Goal: Information Seeking & Learning: Compare options

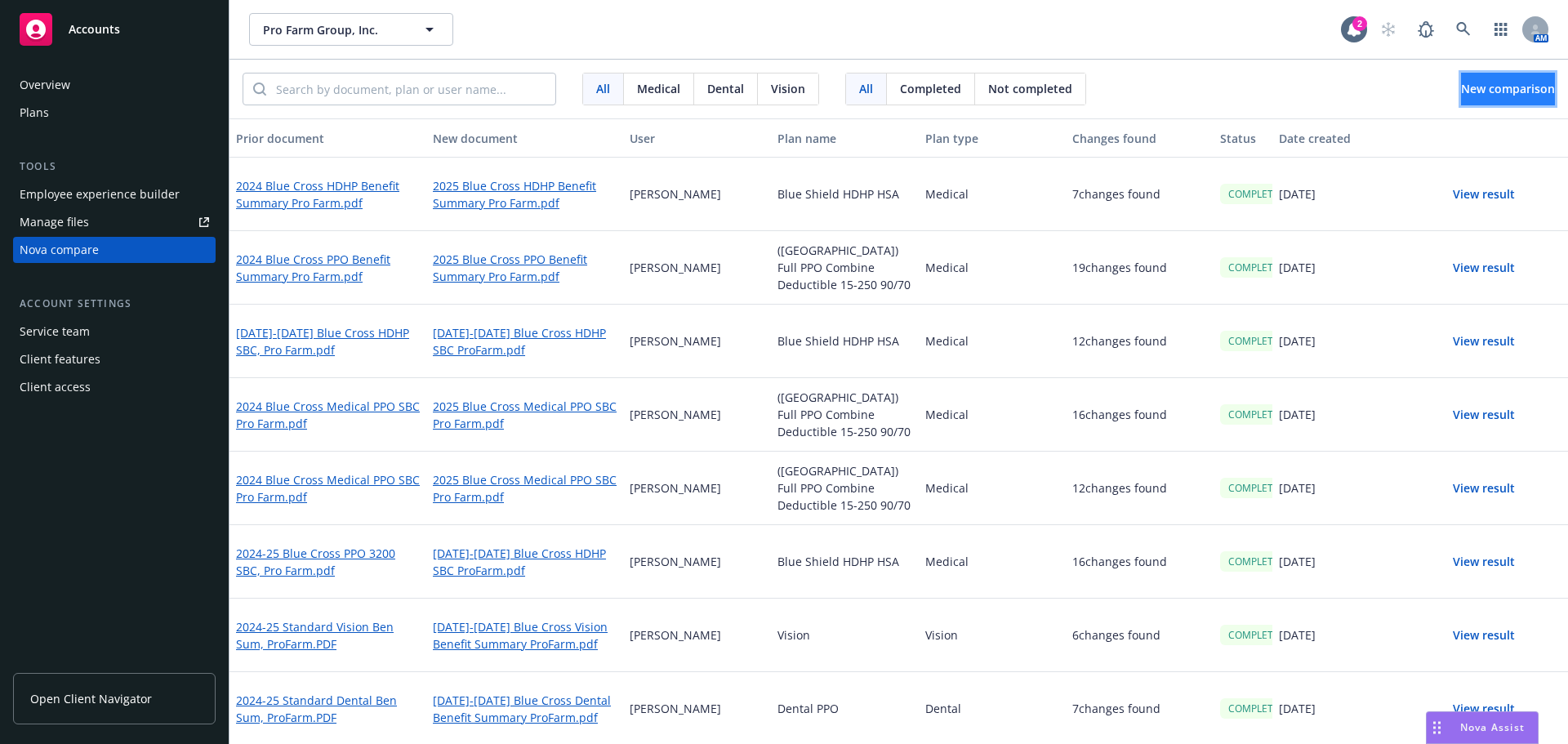
click at [1461, 81] on span "New comparison" at bounding box center [1508, 89] width 93 height 16
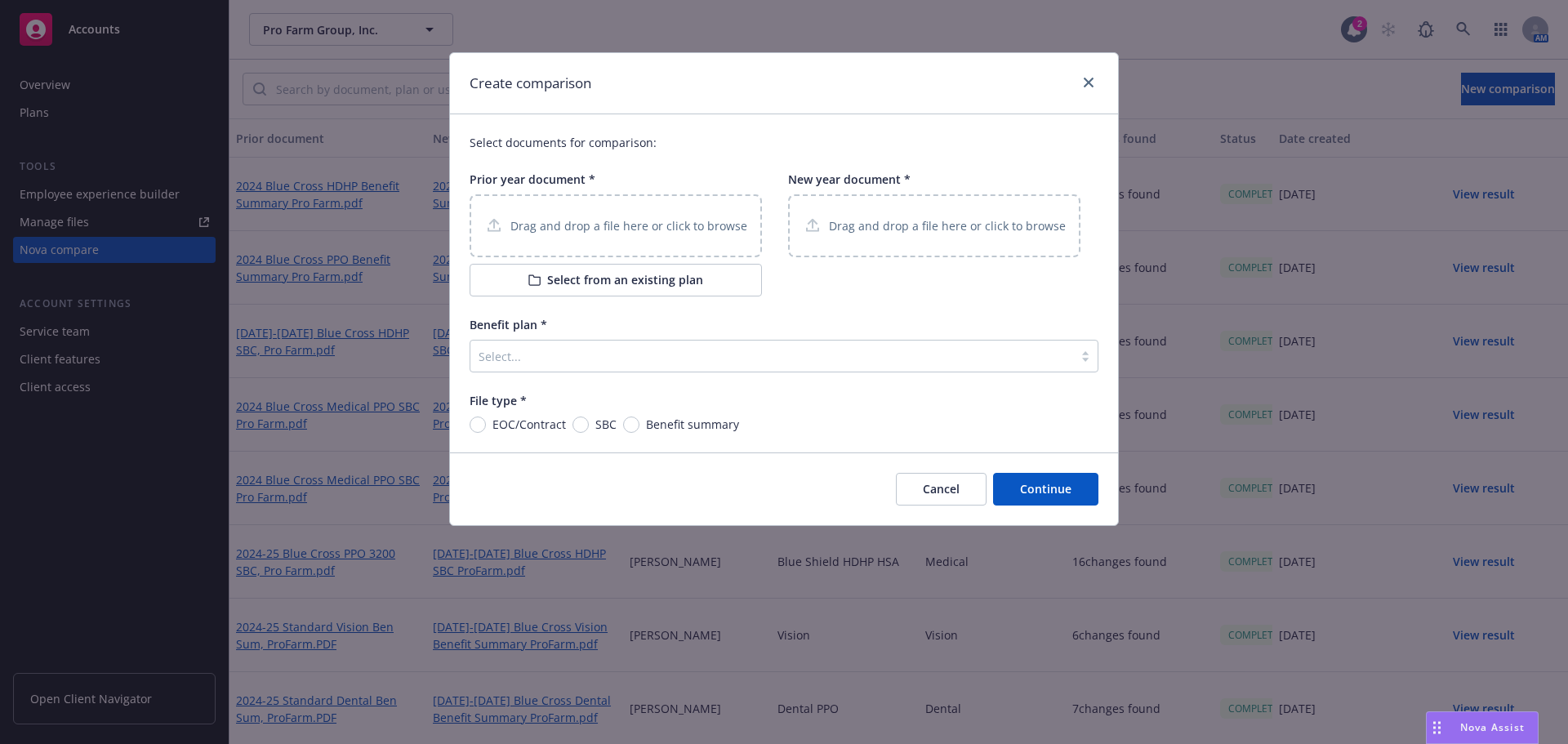
click at [576, 229] on p "Drag and drop a file here or click to browse" at bounding box center [629, 225] width 237 height 17
click at [586, 423] on input "SBC" at bounding box center [580, 424] width 17 height 17
radio input "true"
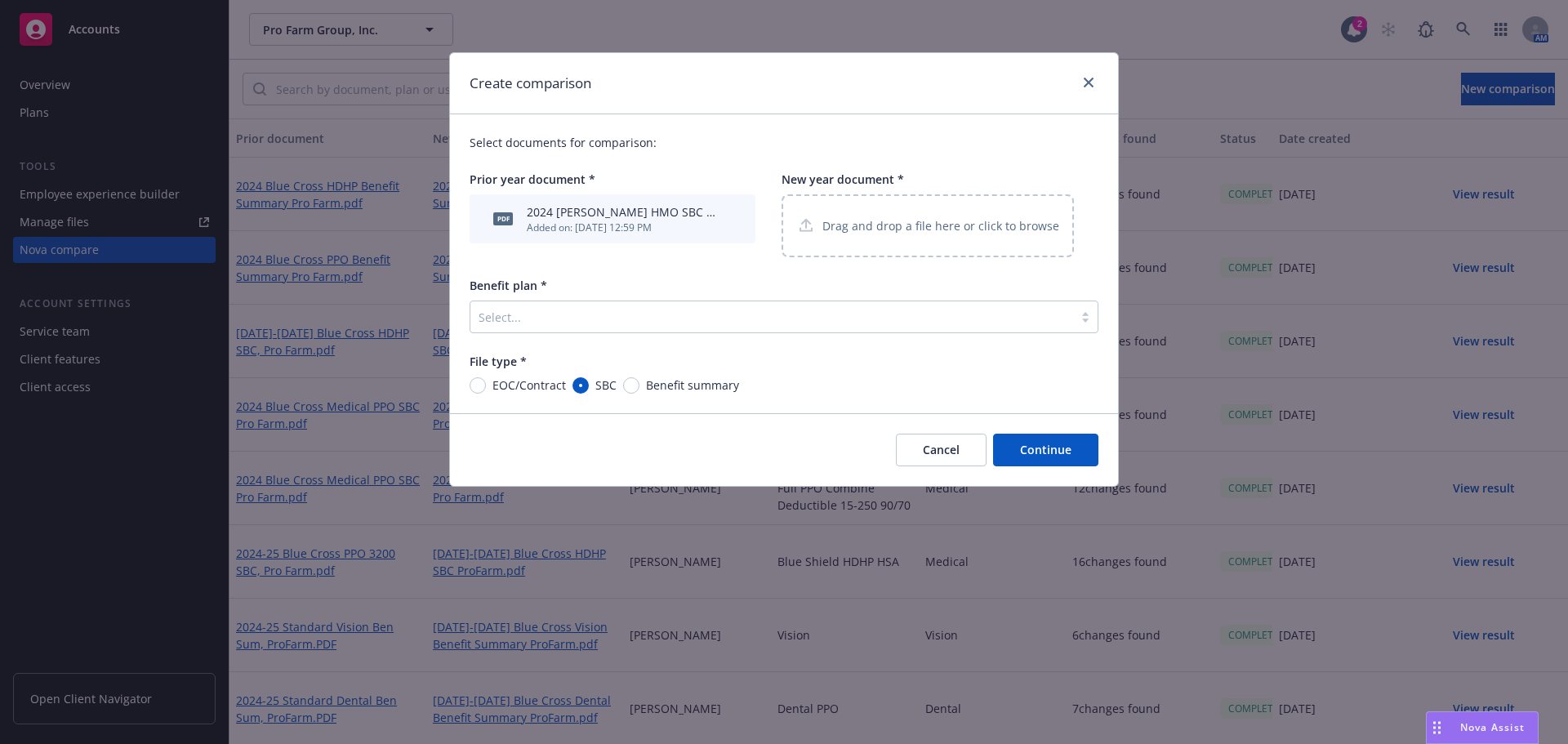
click at [891, 226] on p "Drag and drop a file here or click to browse" at bounding box center [941, 225] width 237 height 17
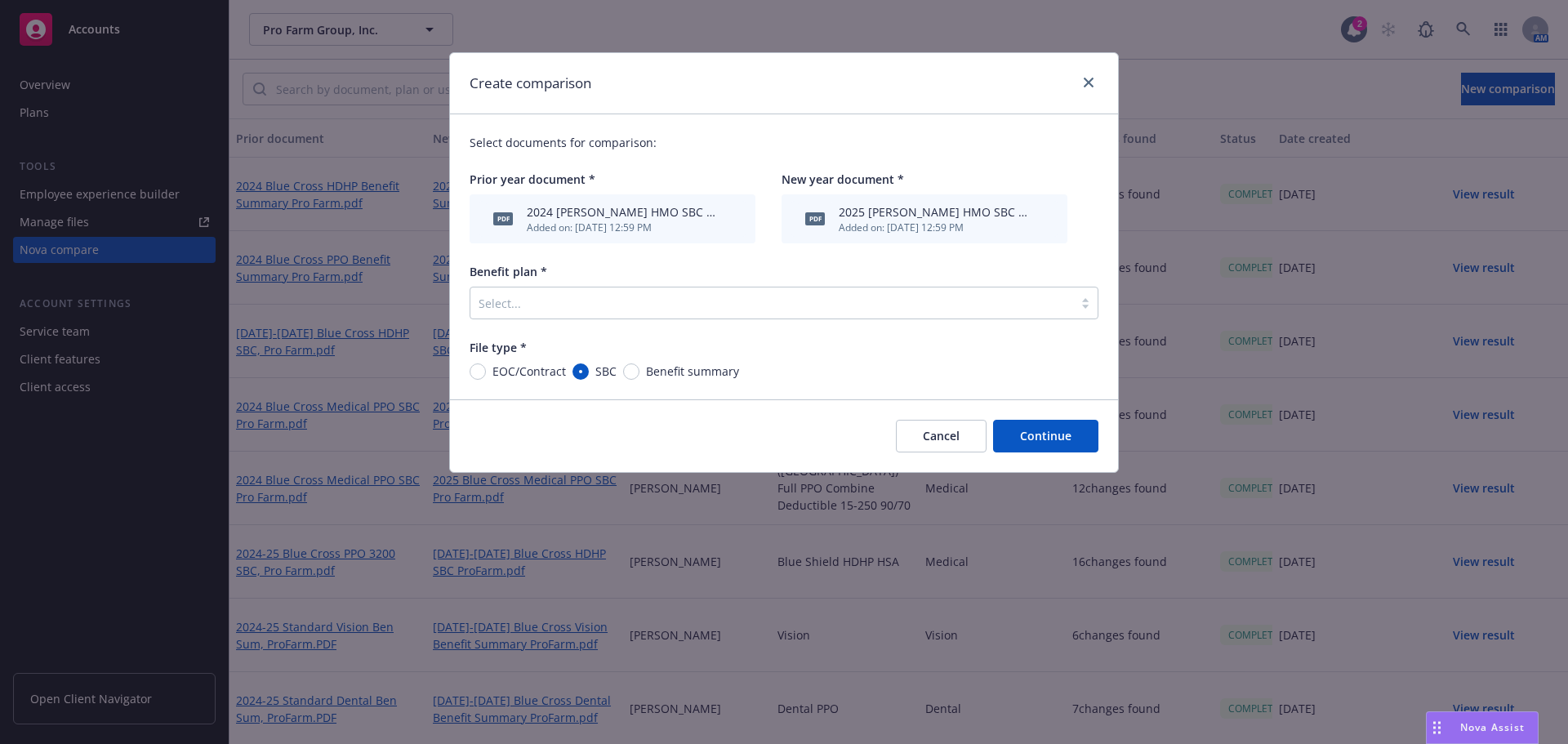
click at [527, 301] on div at bounding box center [772, 302] width 586 height 19
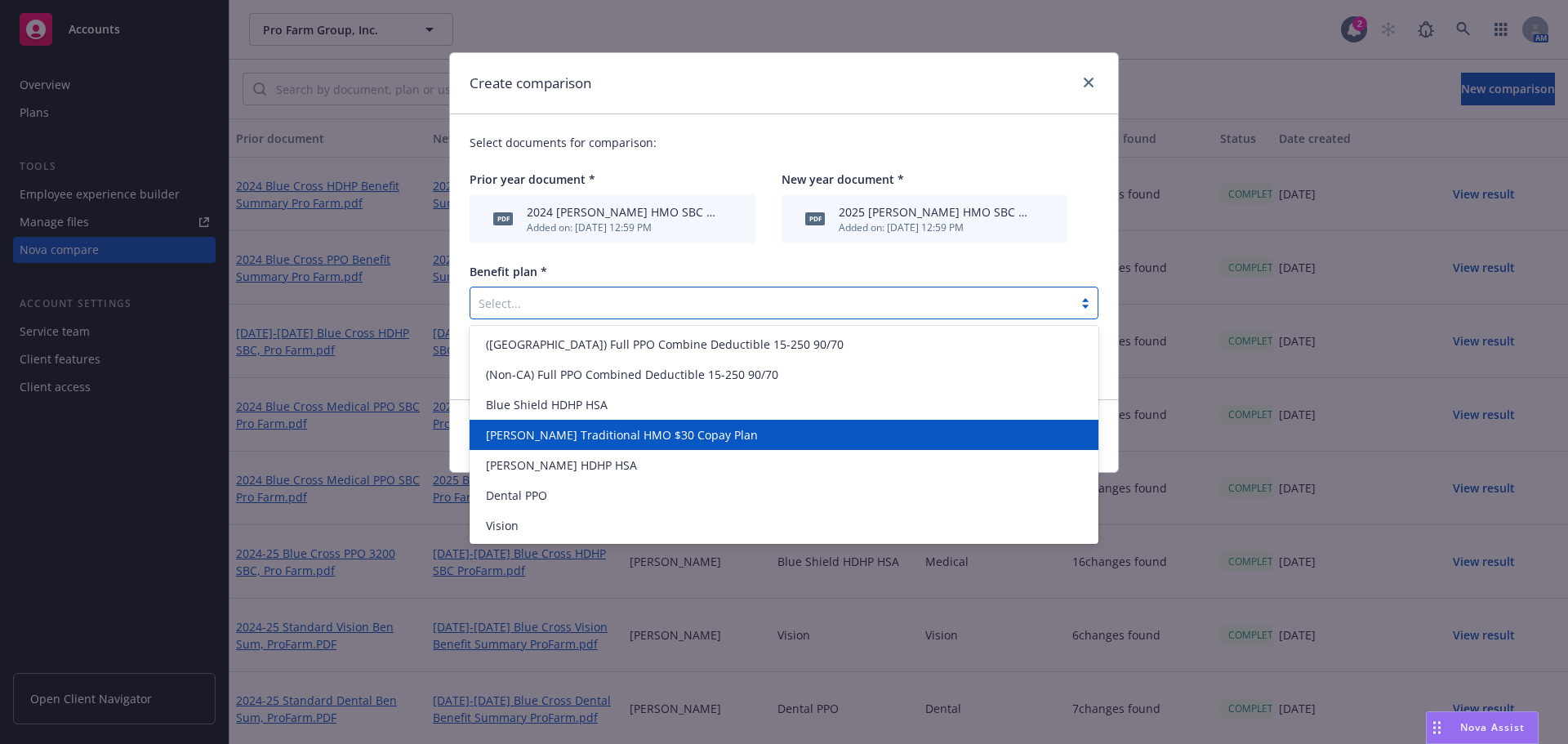
click at [549, 434] on span "[PERSON_NAME] Traditional HMO $30 Copay Plan" at bounding box center [622, 434] width 272 height 17
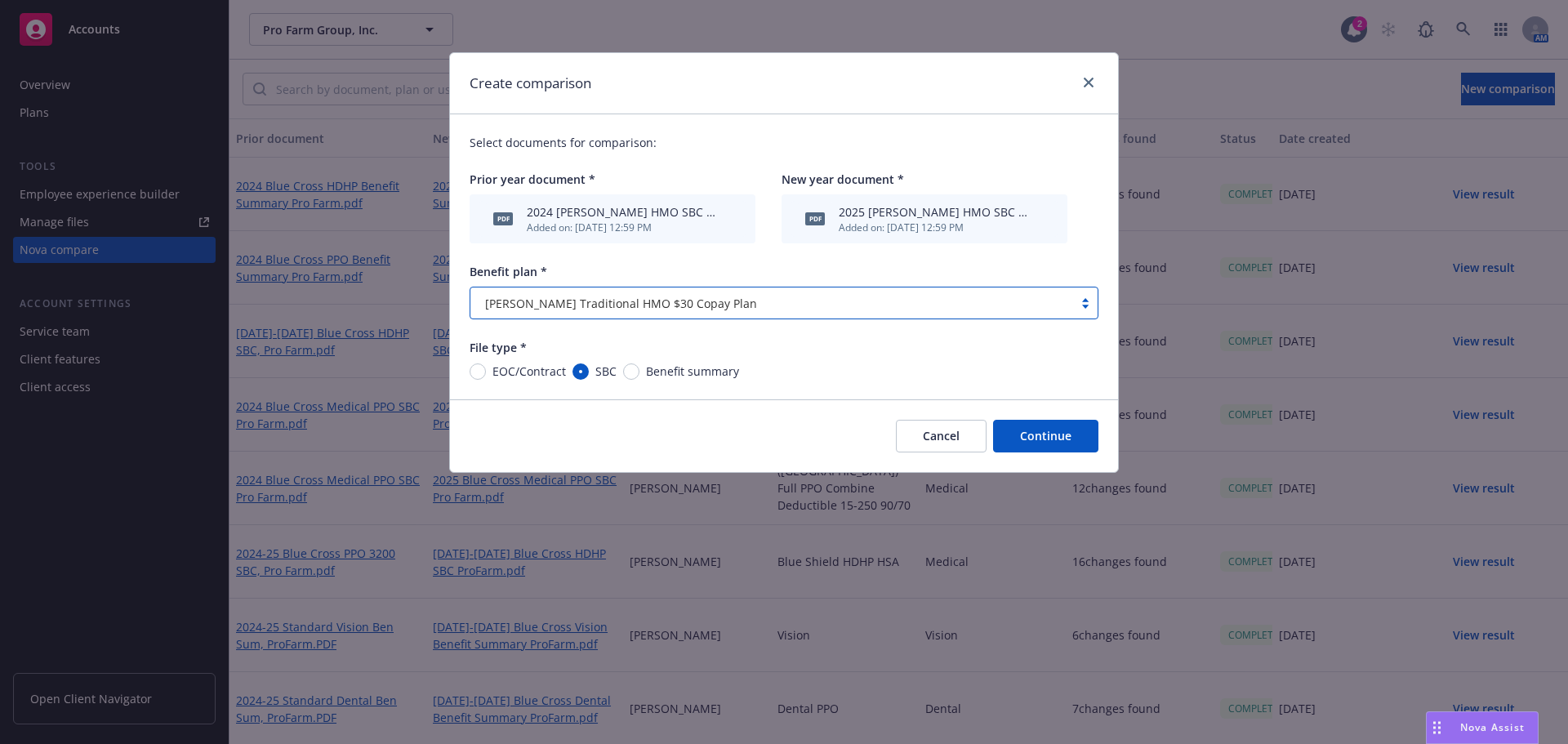
click at [1052, 446] on button "Continue" at bounding box center [1045, 435] width 105 height 33
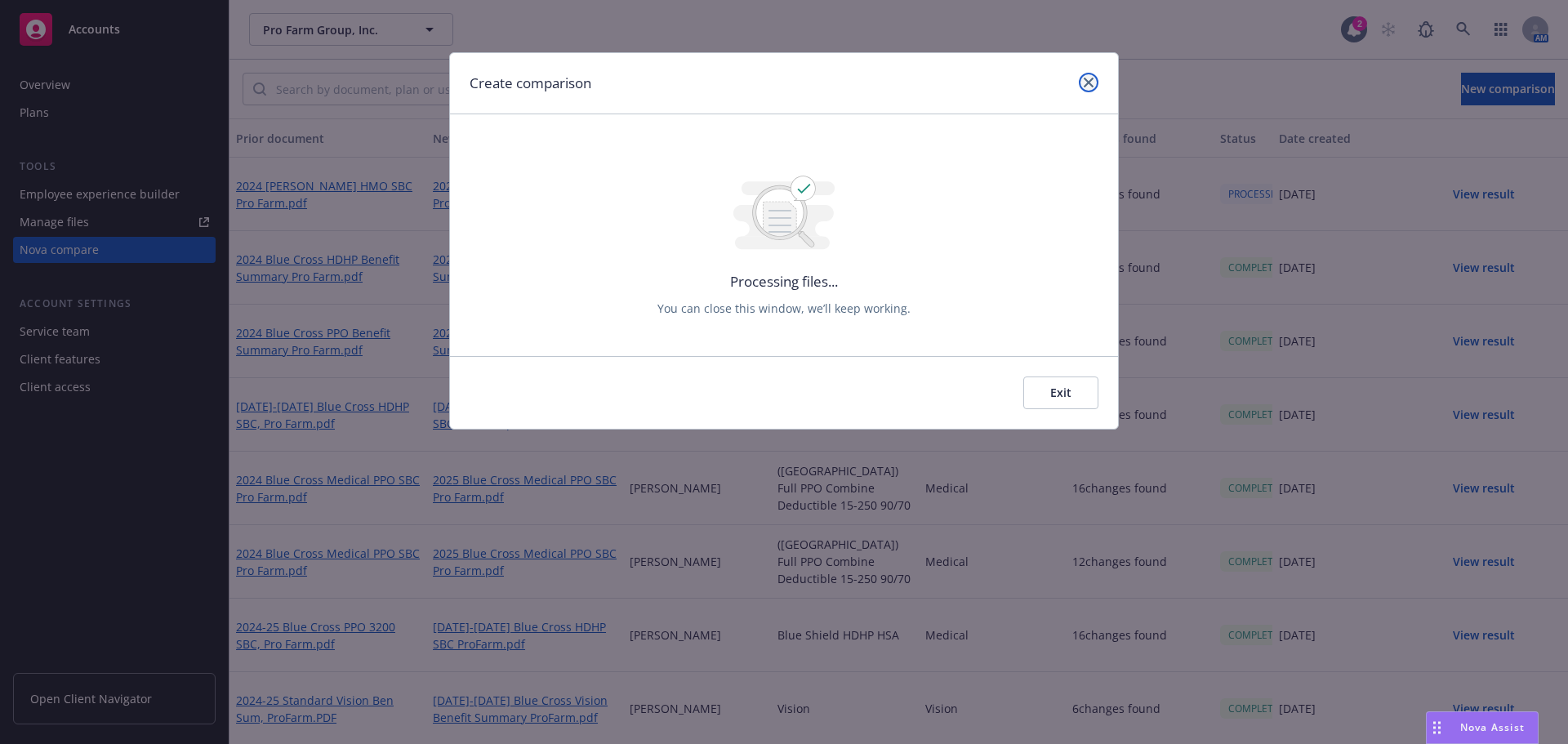
click at [1089, 79] on icon "close" at bounding box center [1088, 82] width 10 height 10
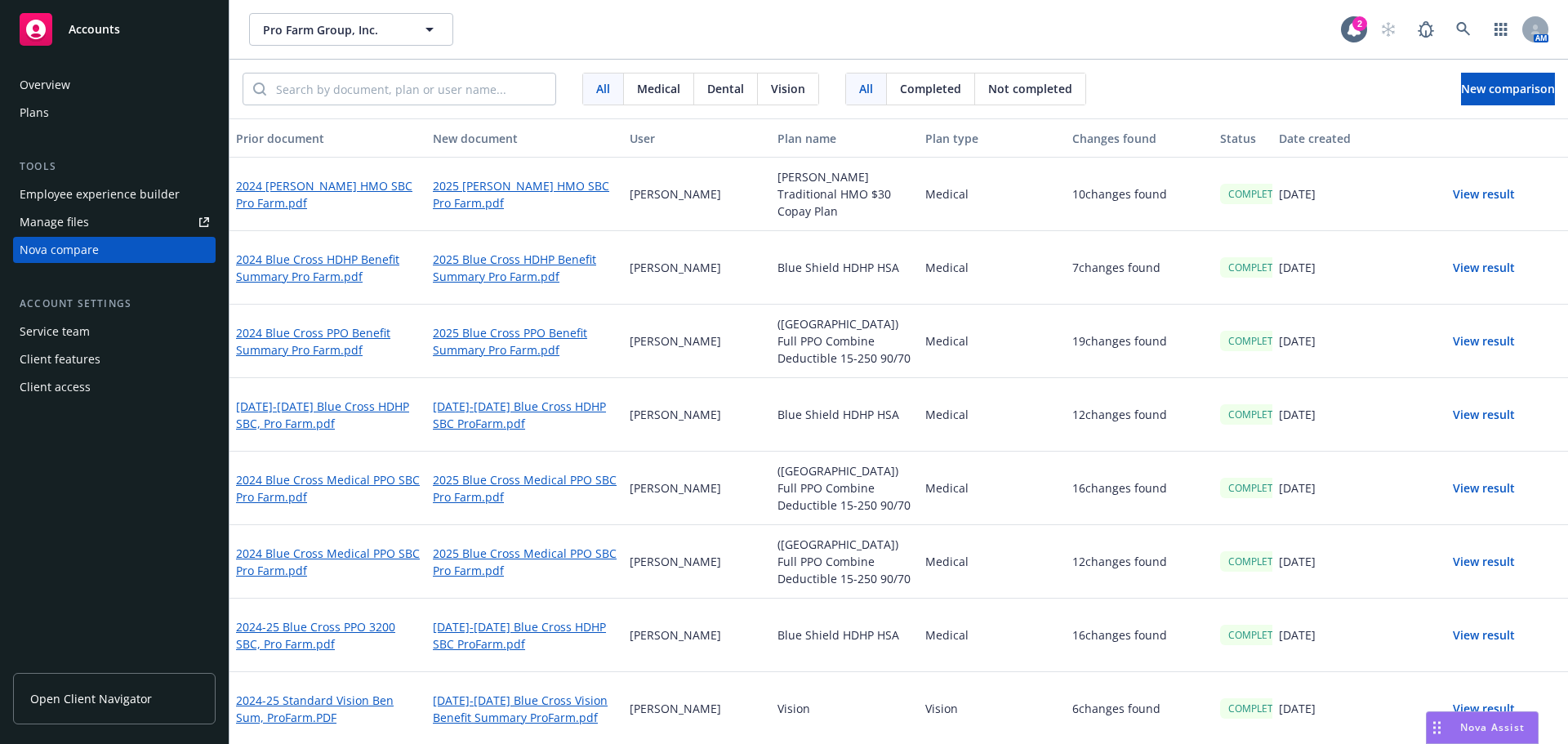
click at [1476, 197] on button "View result" at bounding box center [1484, 194] width 115 height 33
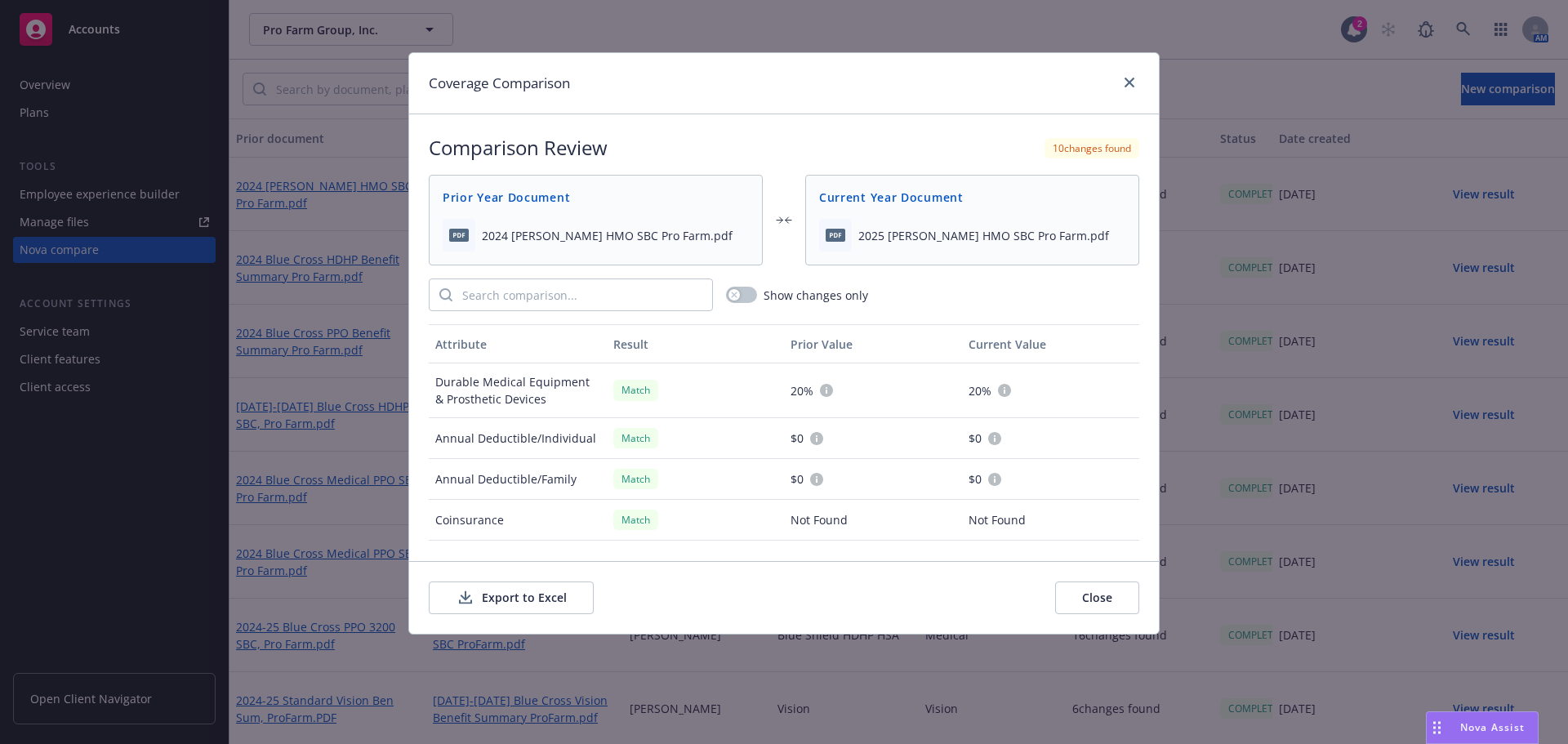
click at [496, 603] on button "Export to Excel" at bounding box center [511, 597] width 165 height 33
click at [1129, 84] on icon "close" at bounding box center [1129, 82] width 10 height 10
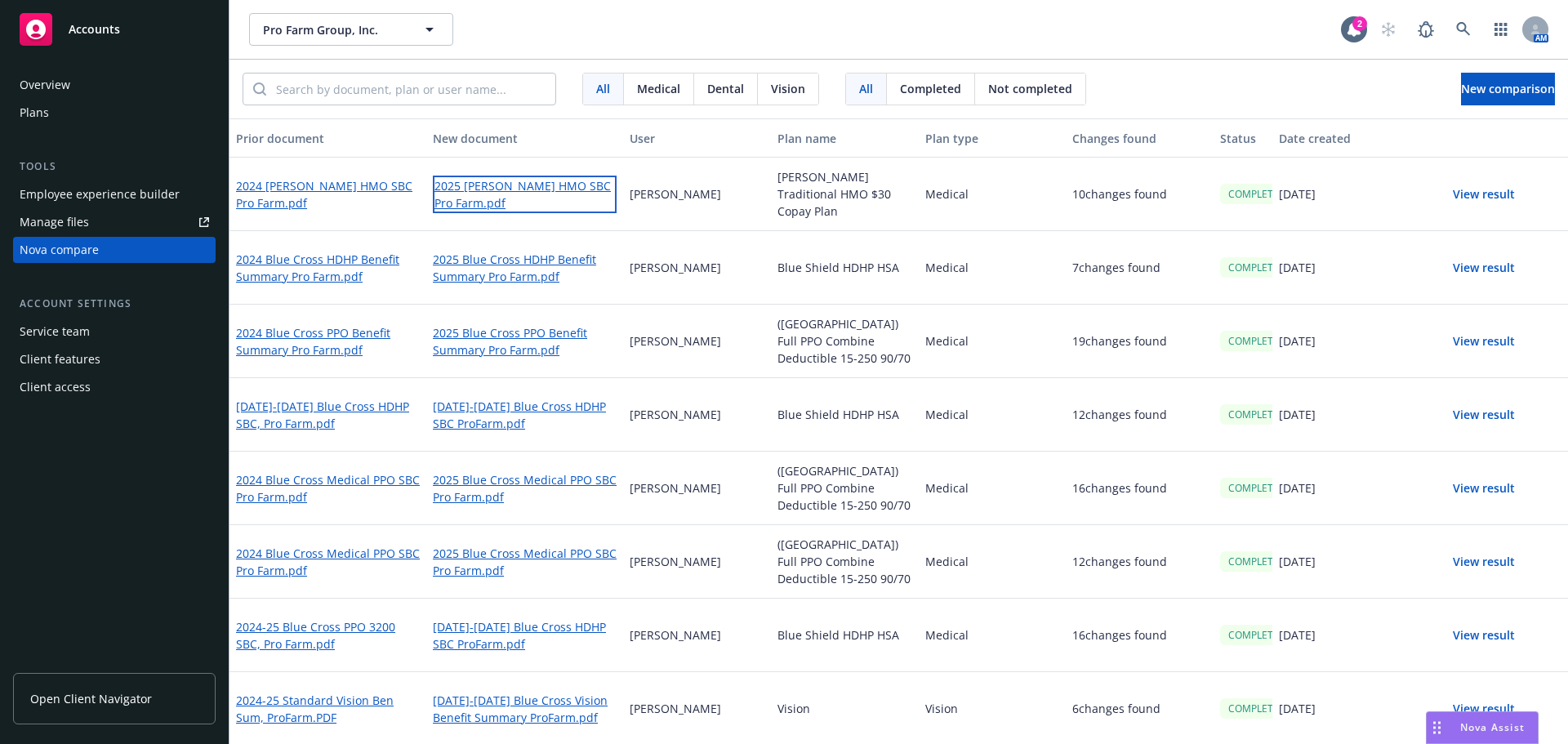
click at [506, 190] on link "2025 [PERSON_NAME] HMO SBC Pro Farm.pdf" at bounding box center [525, 194] width 183 height 38
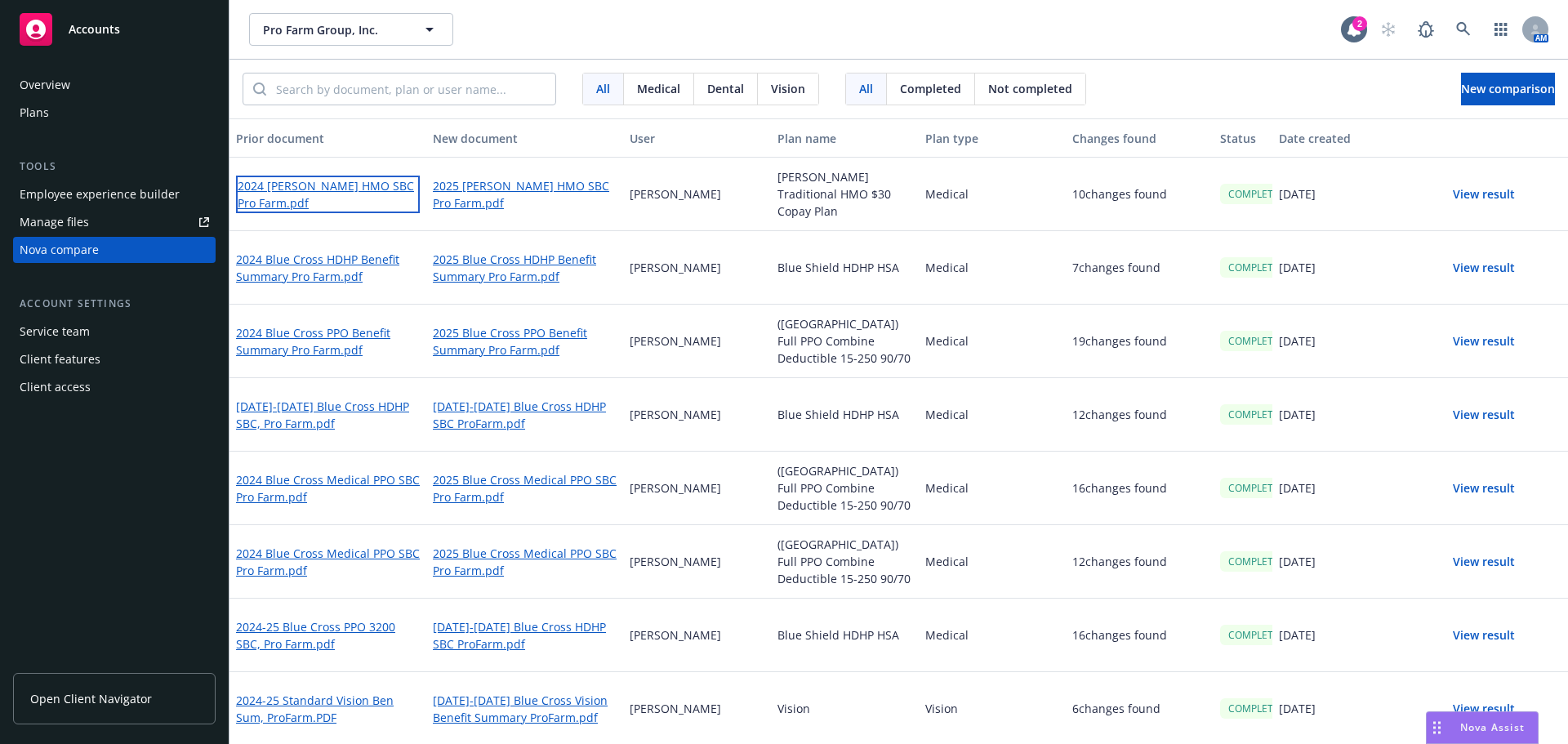
click at [273, 190] on link "2024 [PERSON_NAME] HMO SBC Pro Farm.pdf" at bounding box center [328, 194] width 183 height 38
click at [1461, 92] on span "New comparison" at bounding box center [1508, 89] width 93 height 16
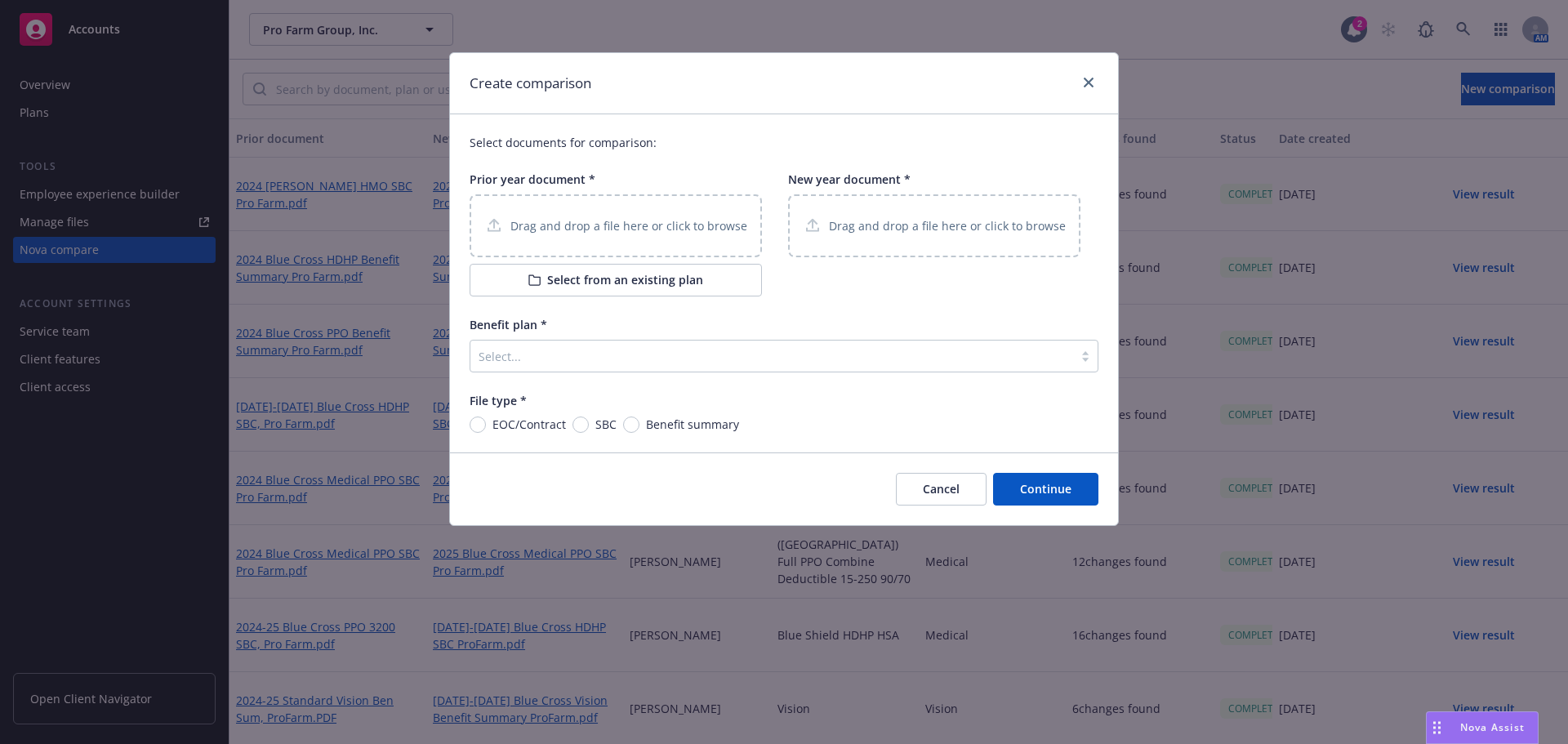
click at [589, 221] on p "Drag and drop a file here or click to browse" at bounding box center [629, 225] width 237 height 17
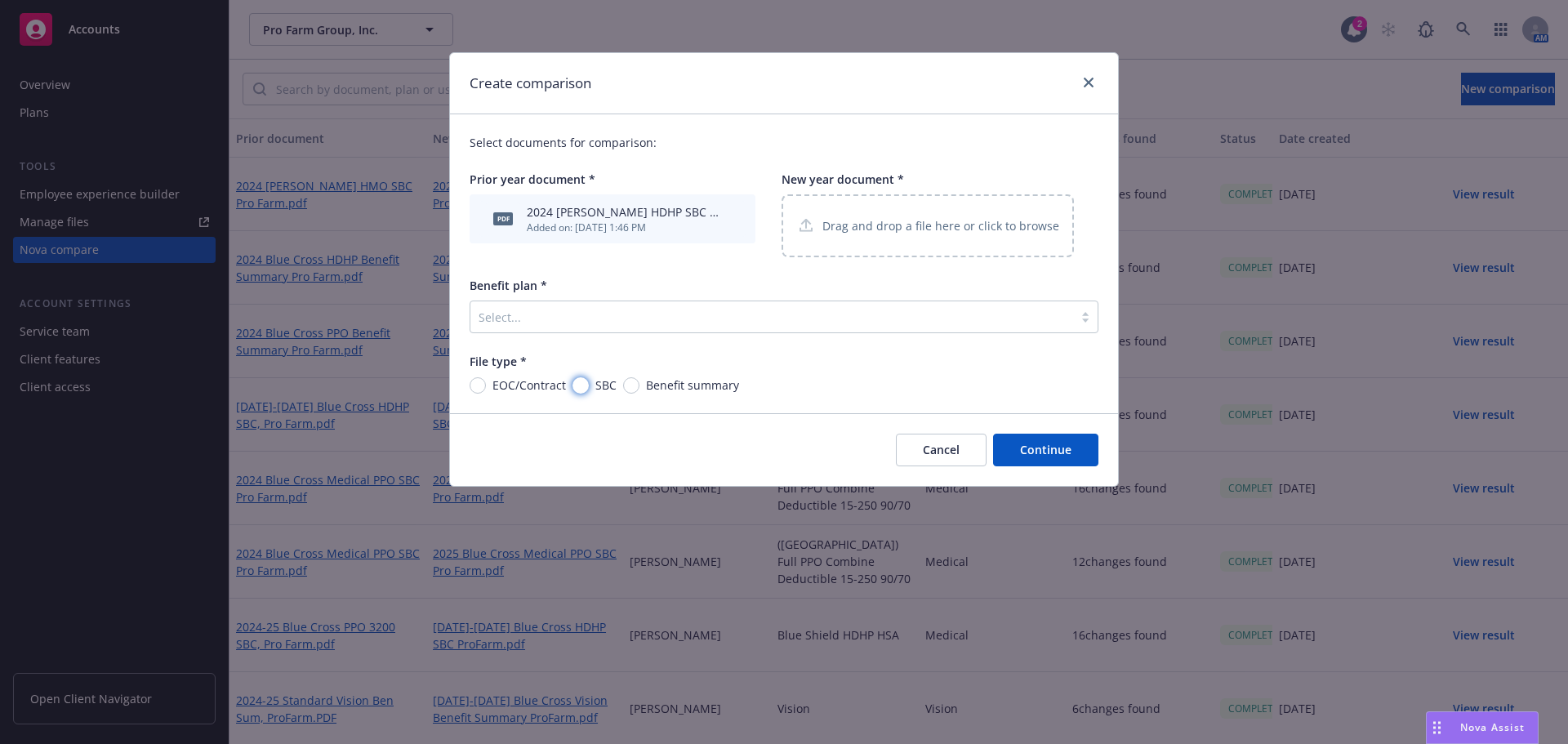
click at [579, 390] on input "SBC" at bounding box center [580, 385] width 17 height 17
radio input "true"
click at [842, 221] on p "Drag and drop a file here or click to browse" at bounding box center [941, 225] width 237 height 17
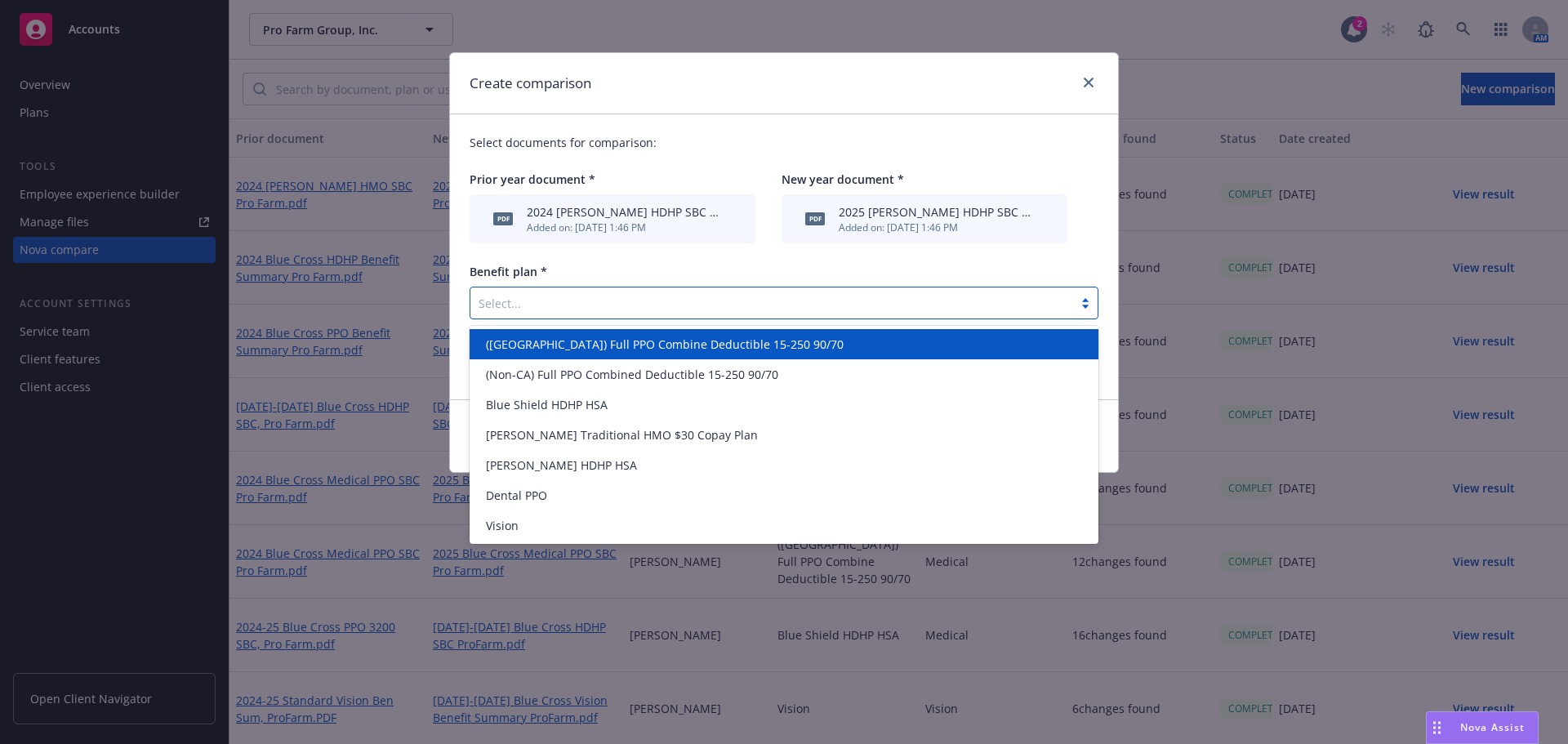
click at [536, 307] on div at bounding box center [772, 302] width 586 height 19
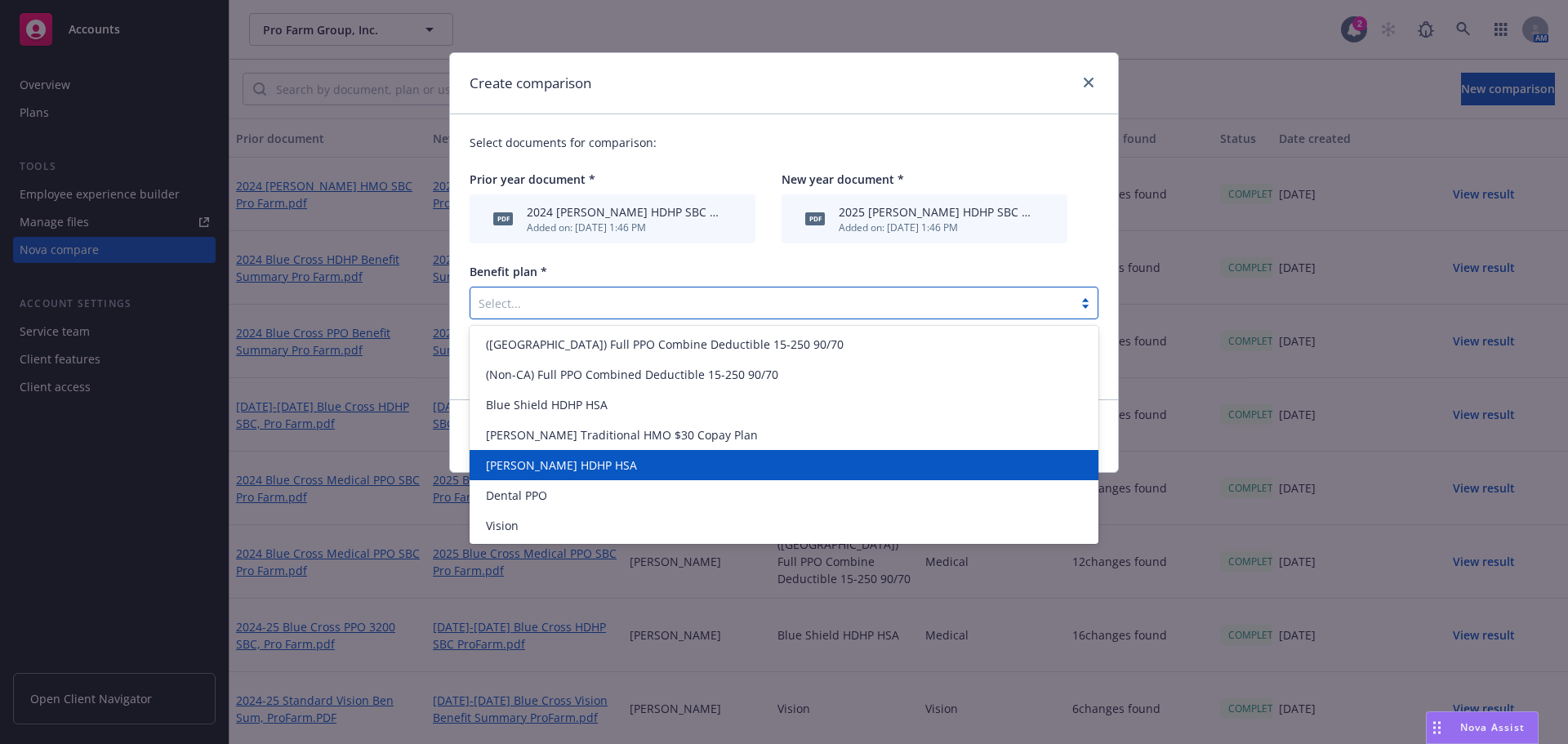
click at [549, 470] on span "[PERSON_NAME] HDHP HSA" at bounding box center [561, 465] width 151 height 17
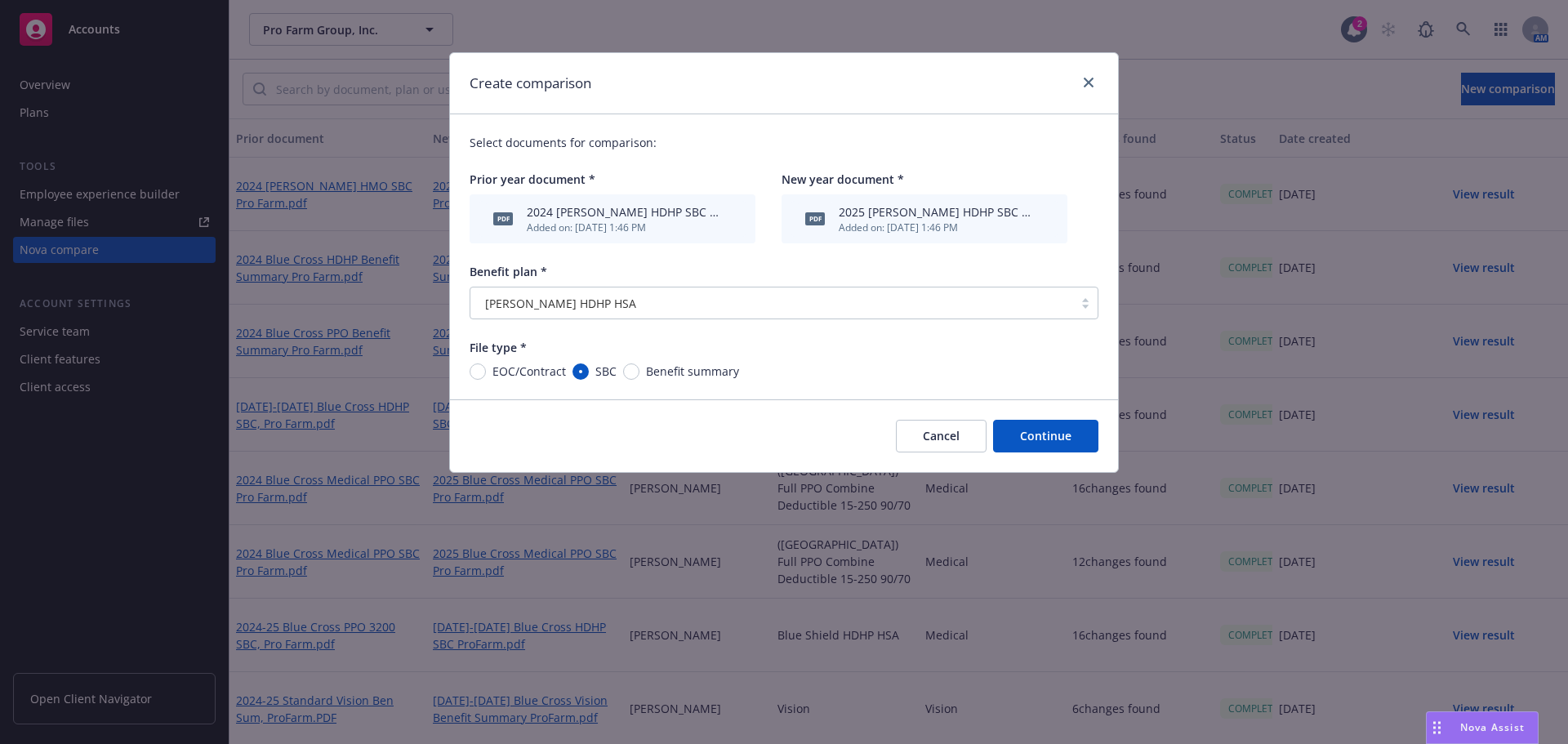
click at [1057, 430] on button "Continue" at bounding box center [1045, 435] width 105 height 33
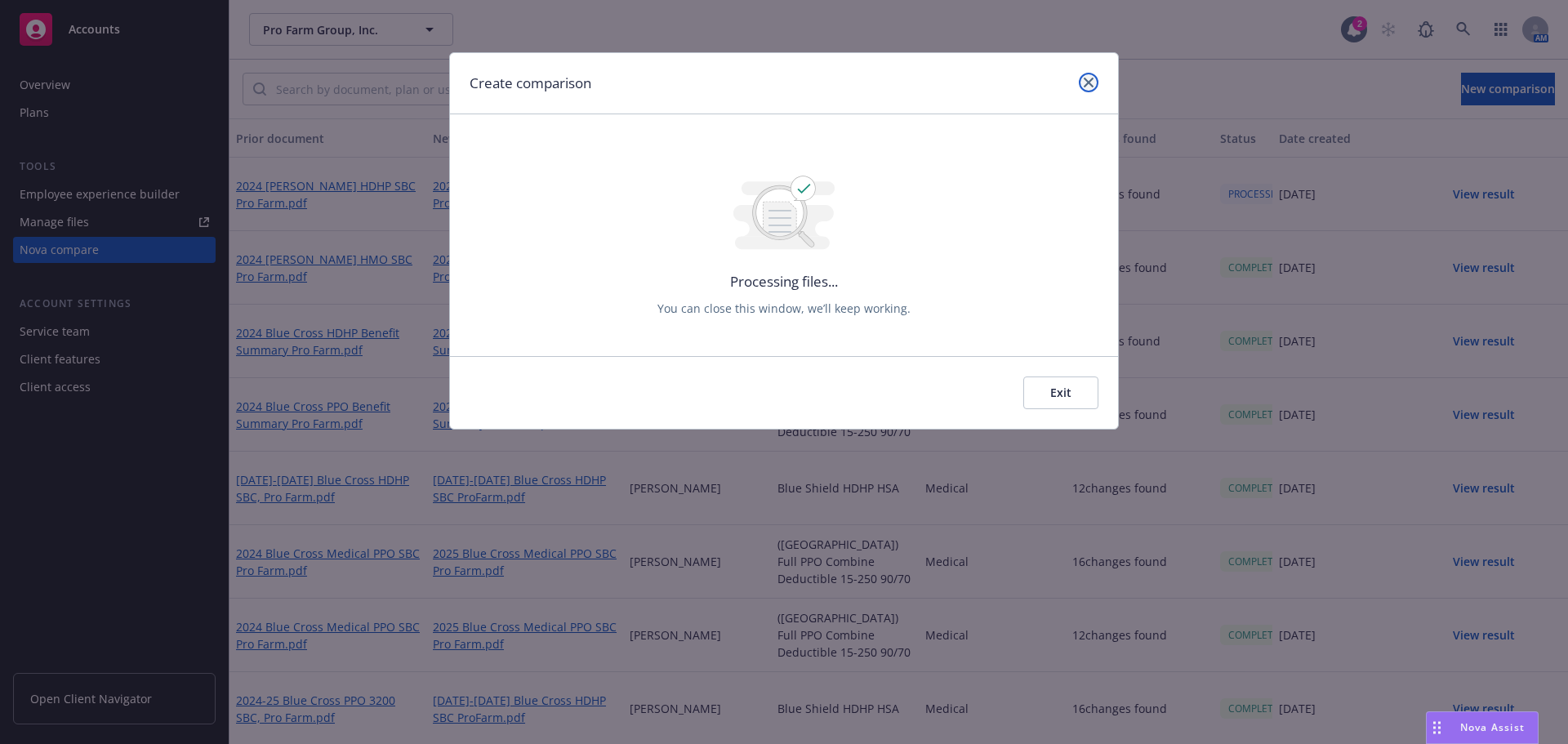
click at [1088, 88] on link "close" at bounding box center [1088, 82] width 19 height 19
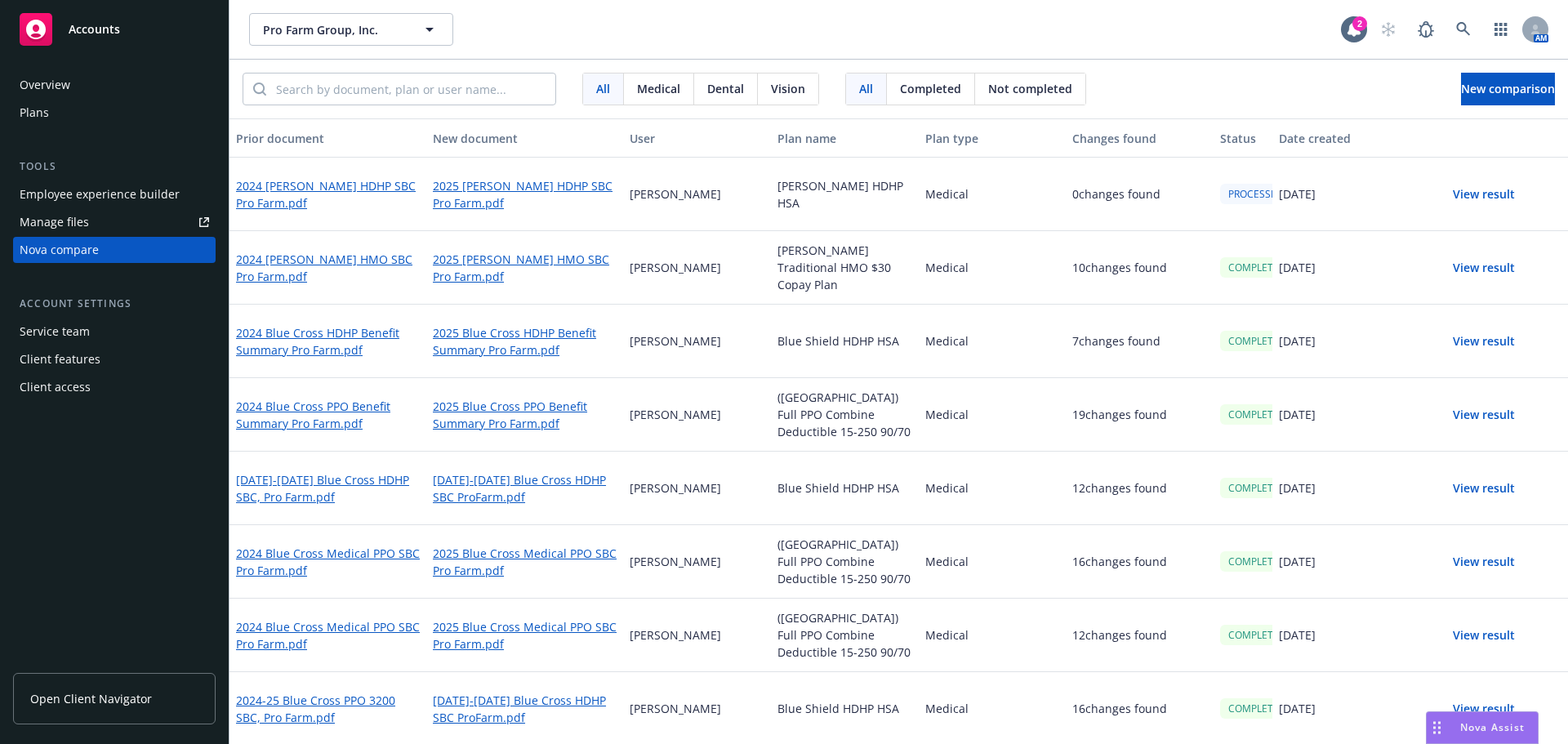
click at [1471, 265] on button "View result" at bounding box center [1484, 267] width 115 height 33
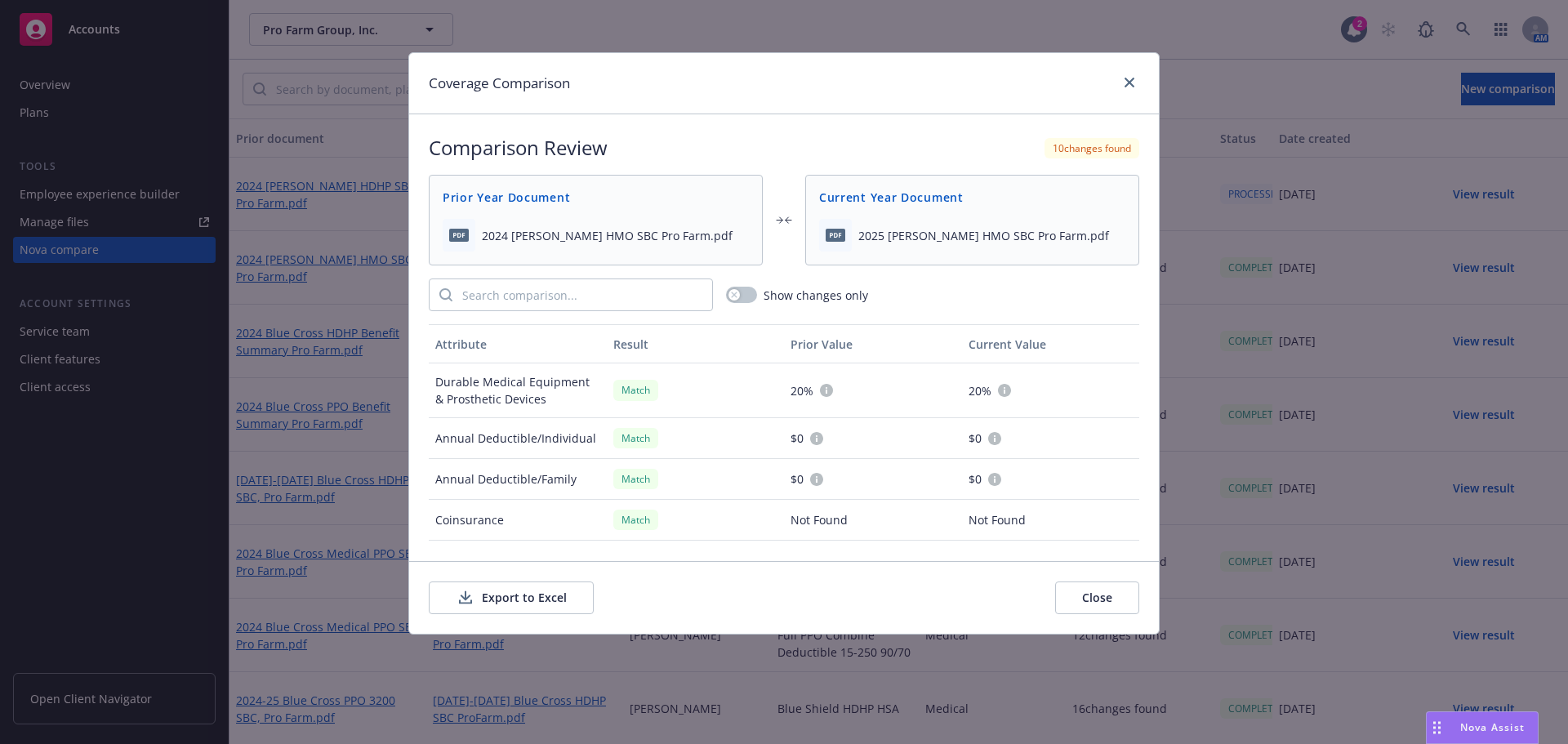
click at [1110, 595] on button "Close" at bounding box center [1096, 597] width 84 height 33
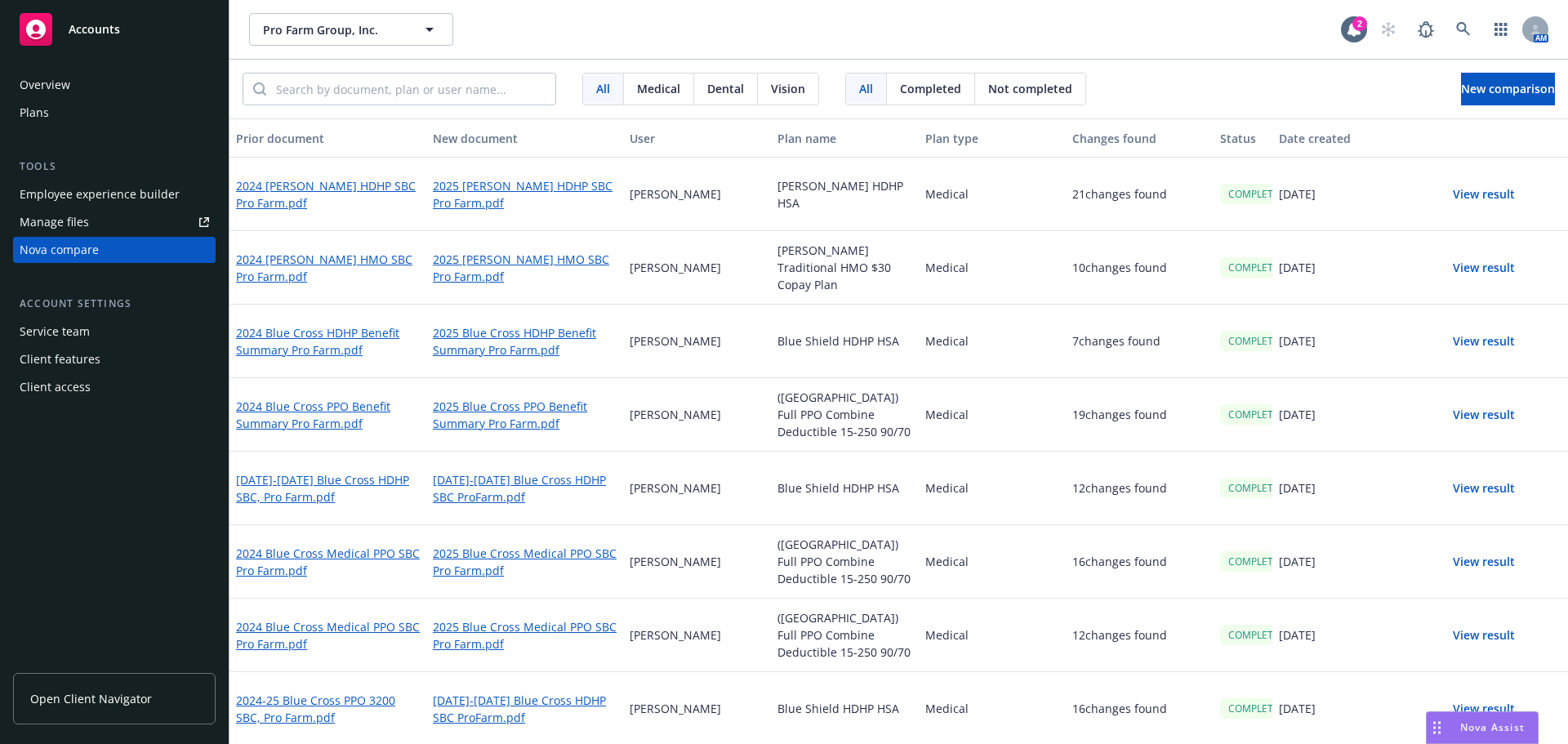
click at [1482, 197] on button "View result" at bounding box center [1484, 194] width 115 height 33
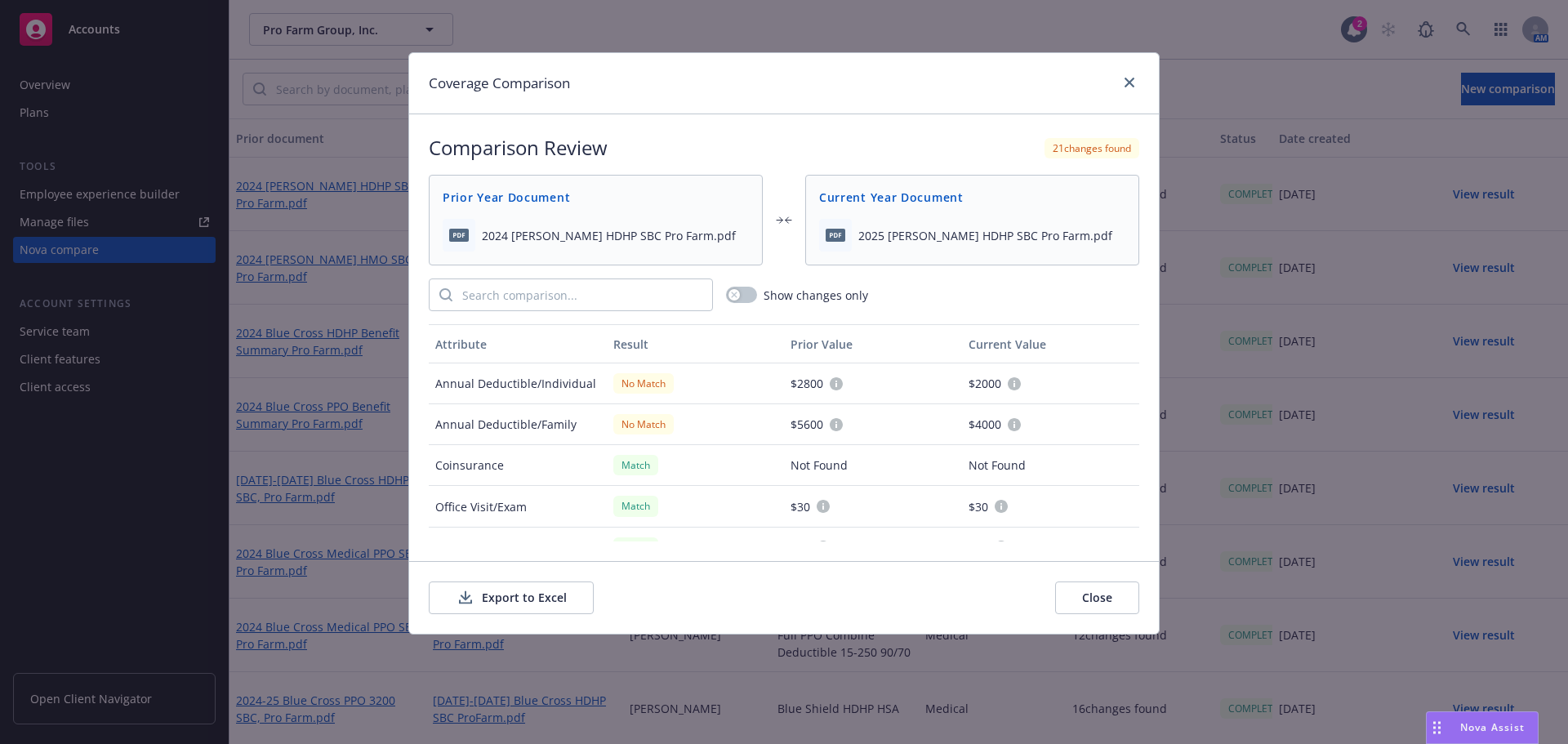
click at [528, 595] on button "Export to Excel" at bounding box center [511, 597] width 165 height 33
click at [1132, 80] on icon "close" at bounding box center [1129, 82] width 10 height 10
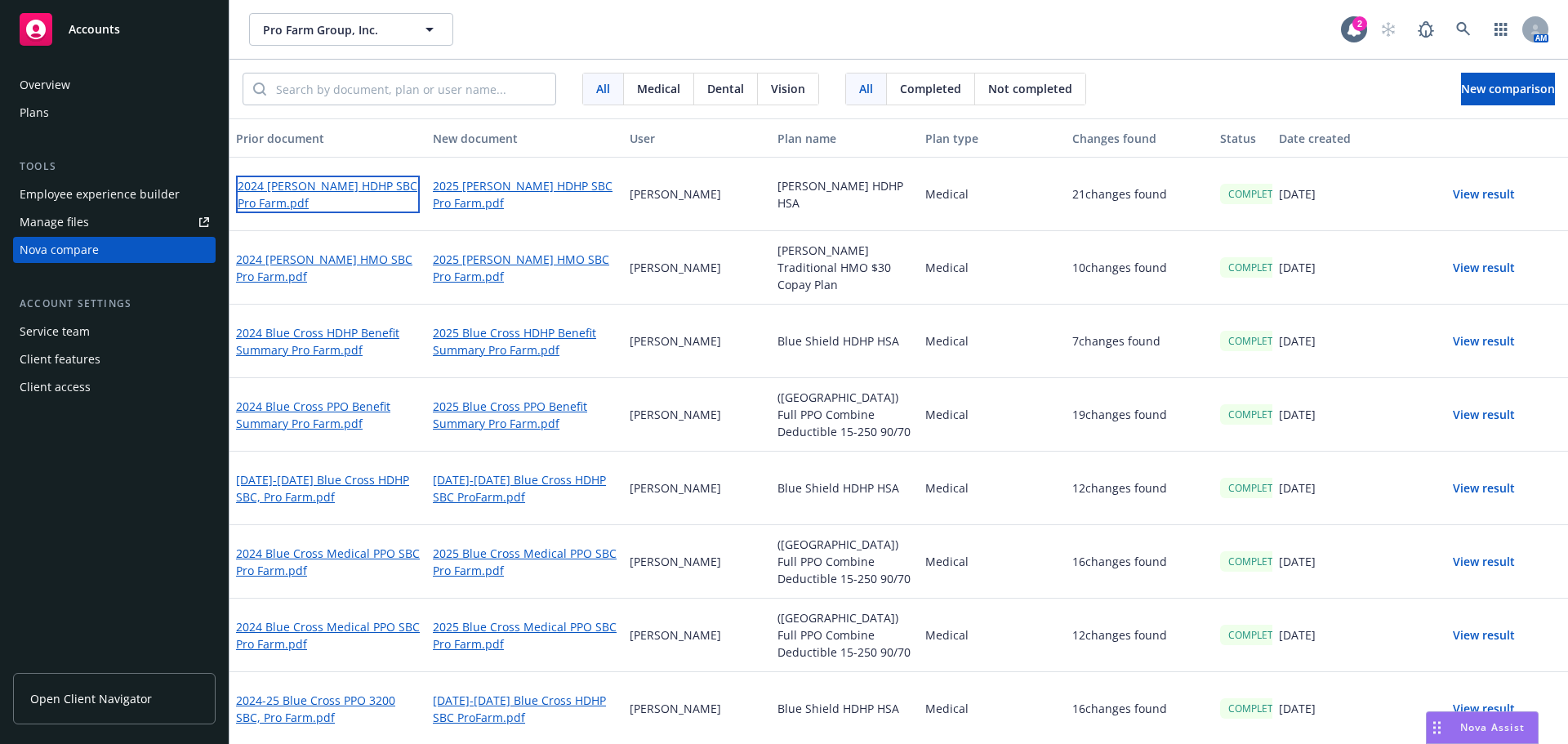
click at [328, 189] on link "2024 [PERSON_NAME] HDHP SBC Pro Farm.pdf" at bounding box center [328, 194] width 183 height 38
click at [1470, 192] on button "View result" at bounding box center [1484, 194] width 115 height 33
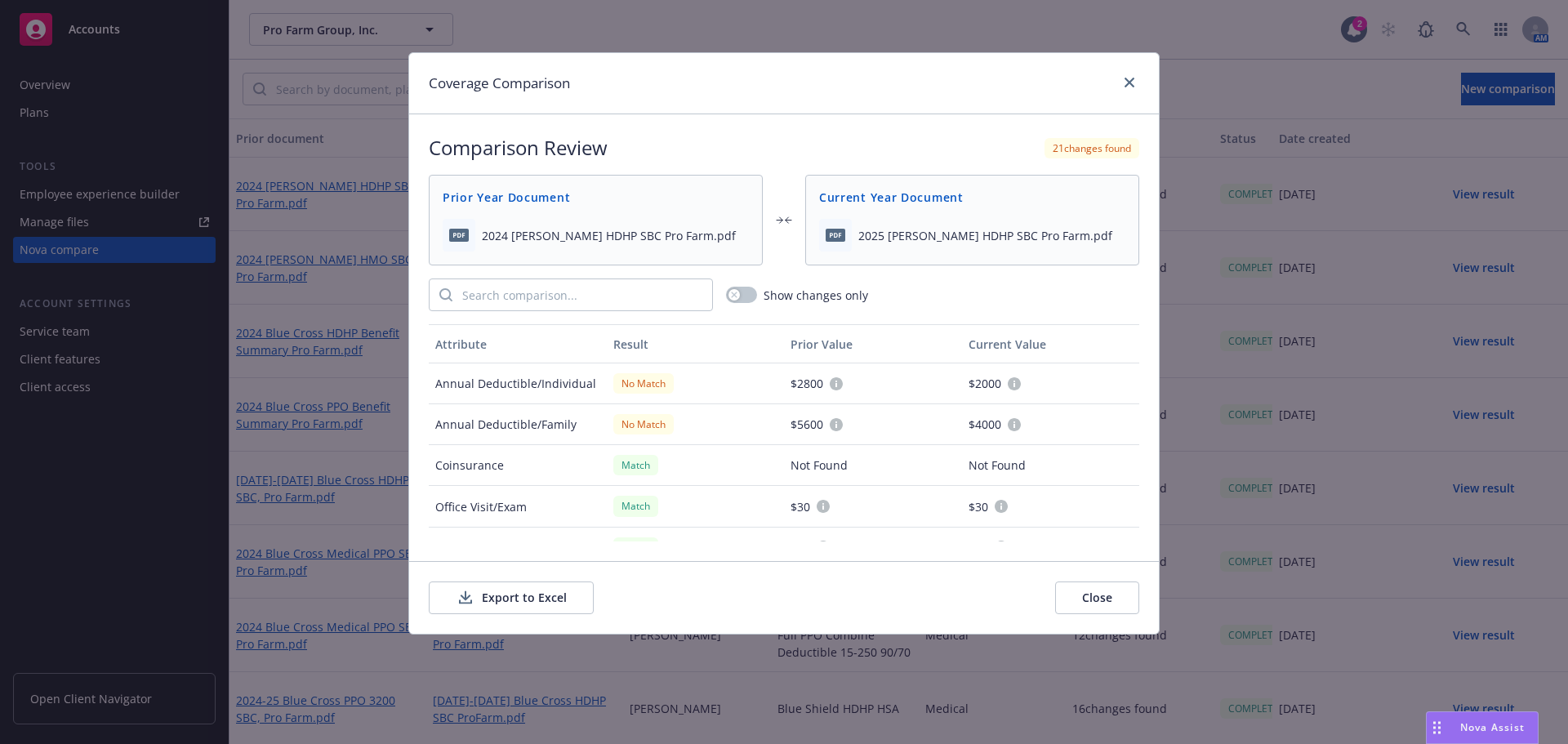
click at [1109, 597] on button "Close" at bounding box center [1096, 597] width 84 height 33
